Goal: Task Accomplishment & Management: Use online tool/utility

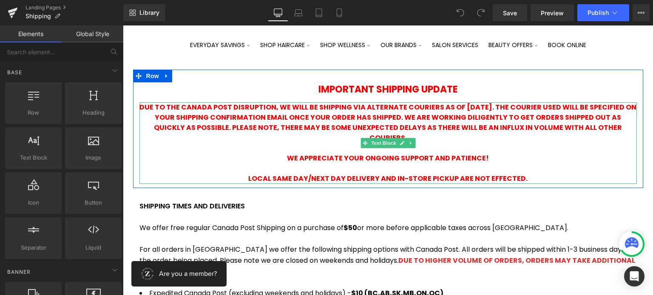
click at [429, 134] on p "DUE TO THE CANADA POST DISRUPTION, WE WILL BE SHIPPING VIA ALTERNATE COURIERS A…" at bounding box center [387, 122] width 497 height 41
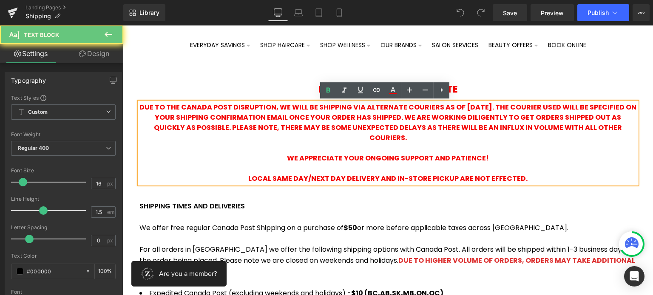
click at [424, 136] on p "DUE TO THE CANADA POST DISRUPTION, WE WILL BE SHIPPING VIA ALTERNATE COURIERS A…" at bounding box center [387, 122] width 497 height 41
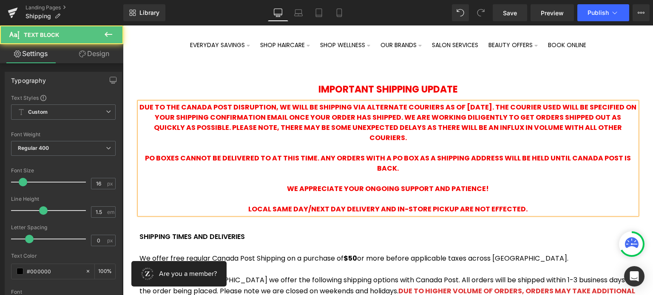
click at [149, 158] on span "PO BOXES CANNOT BE DELIVERED TO AT THIS TIME. ANY ORDERS WITH A PO BOX AS A SHI…" at bounding box center [388, 163] width 486 height 20
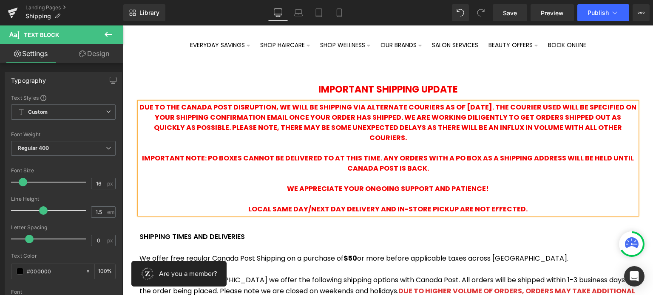
click at [438, 167] on p "IMPORTANT NOTE: PO BOXES CANNOT BE DELIVERED TO AT THIS TIME. ANY ORDERS WITH A…" at bounding box center [387, 163] width 497 height 20
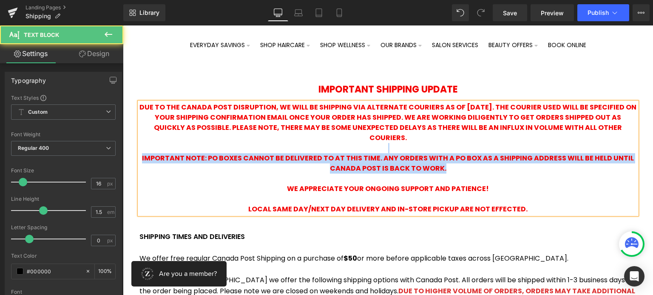
drag, startPoint x: 371, startPoint y: 161, endPoint x: 148, endPoint y: 151, distance: 223.0
click at [148, 151] on div "DUE TO THE CANADA POST DISRUPTION, WE WILL BE SHIPPING VIA ALTERNATE COURIERS A…" at bounding box center [387, 158] width 497 height 112
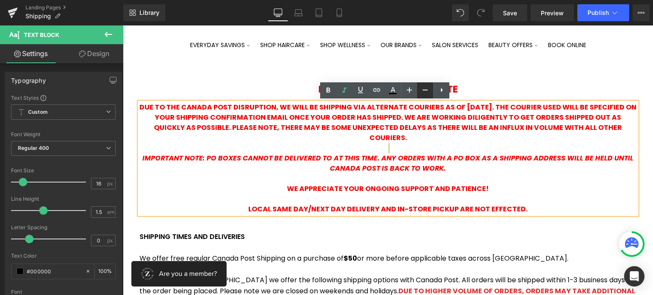
click at [423, 91] on icon at bounding box center [425, 90] width 10 height 10
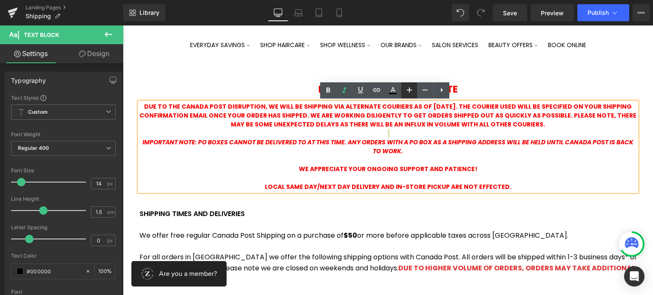
click at [412, 90] on icon at bounding box center [409, 90] width 5 height 5
type input "16"
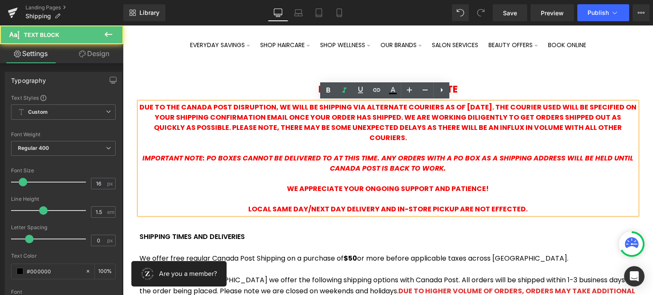
click at [457, 178] on p at bounding box center [387, 179] width 497 height 10
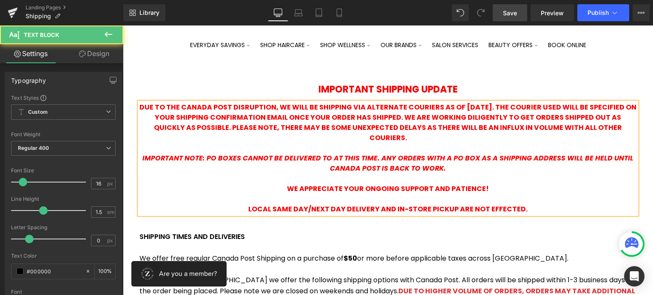
click at [514, 10] on span "Save" at bounding box center [510, 13] width 14 height 9
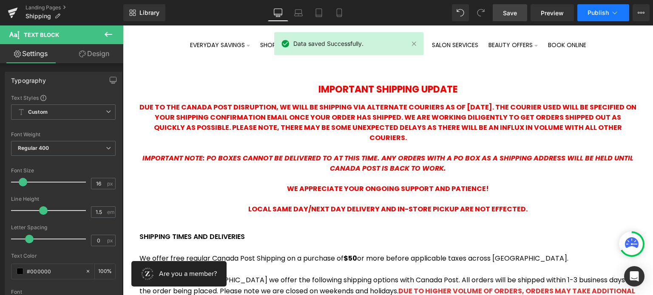
click at [612, 10] on icon at bounding box center [615, 13] width 9 height 9
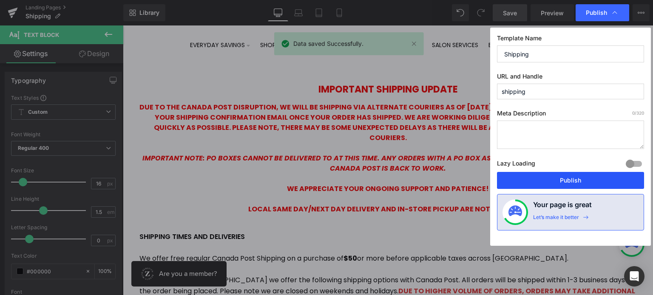
click at [563, 182] on button "Publish" at bounding box center [570, 180] width 147 height 17
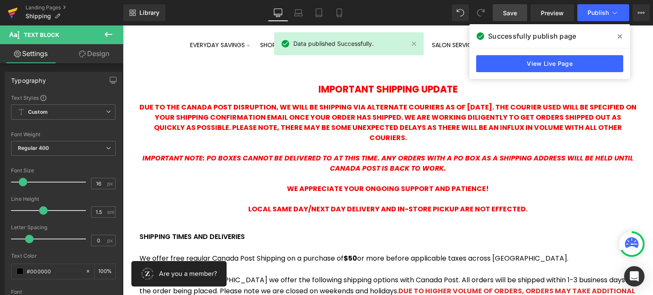
click at [19, 7] on link at bounding box center [13, 13] width 26 height 26
